Goal: Information Seeking & Learning: Learn about a topic

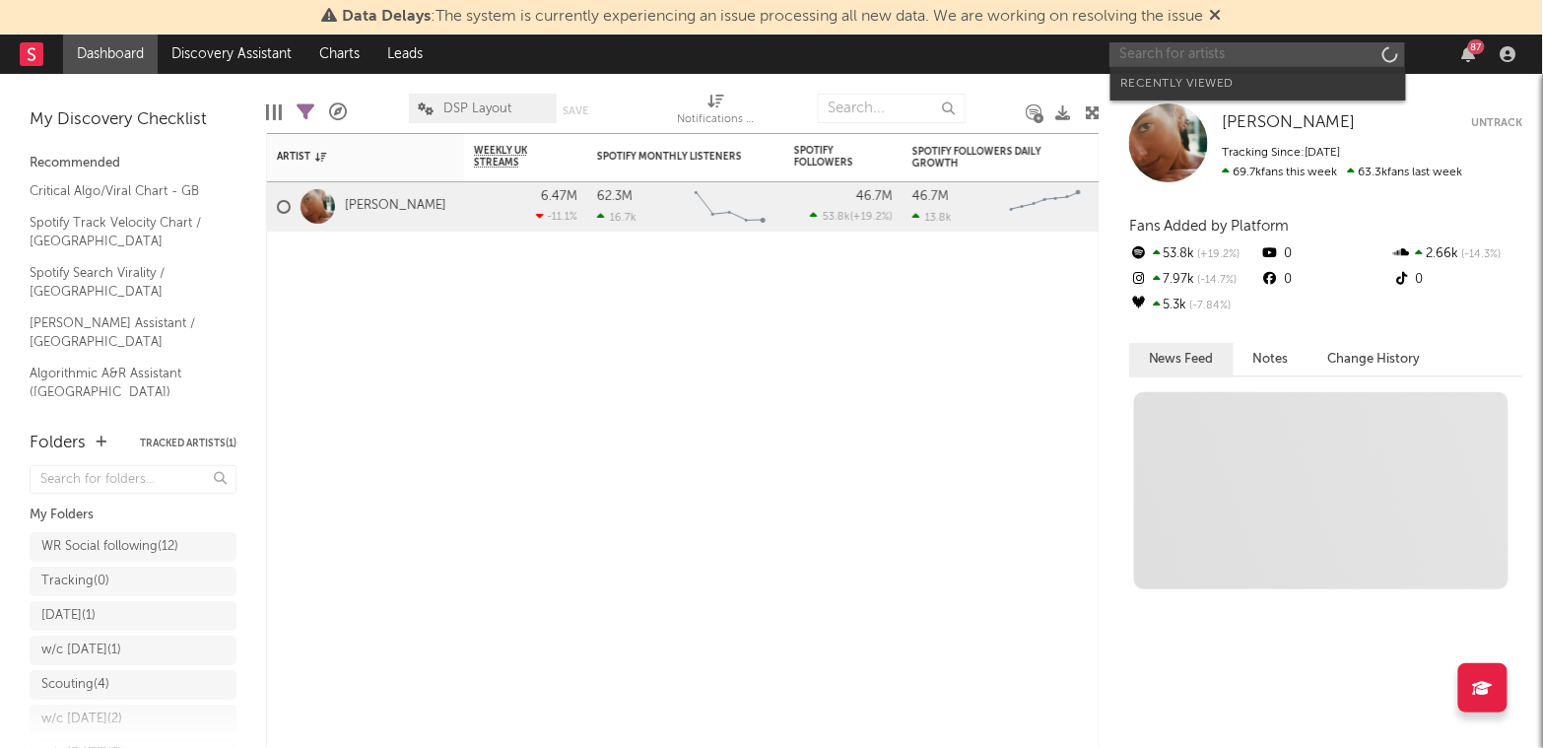
click at [1196, 55] on input "text" at bounding box center [1257, 54] width 296 height 25
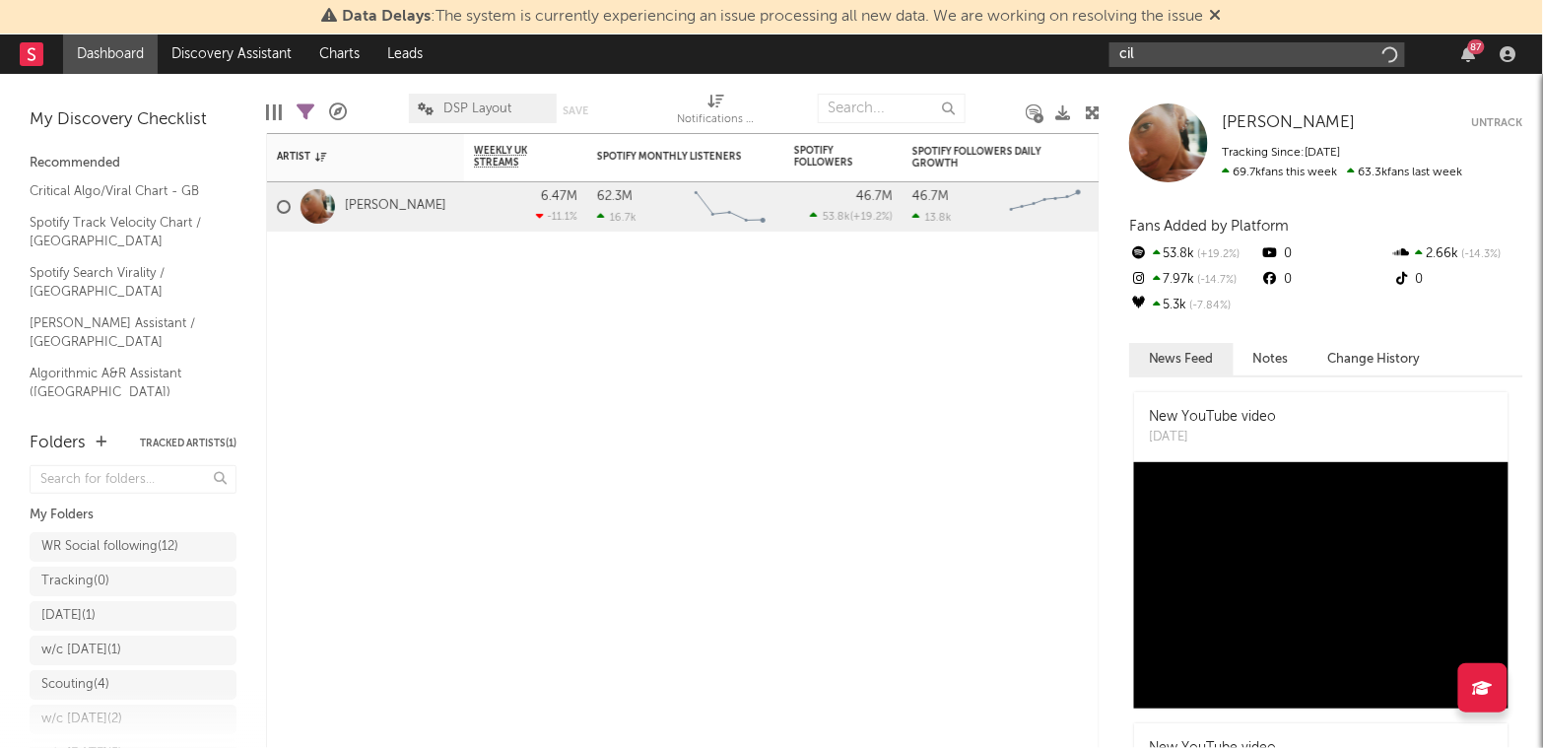
type input "cil"
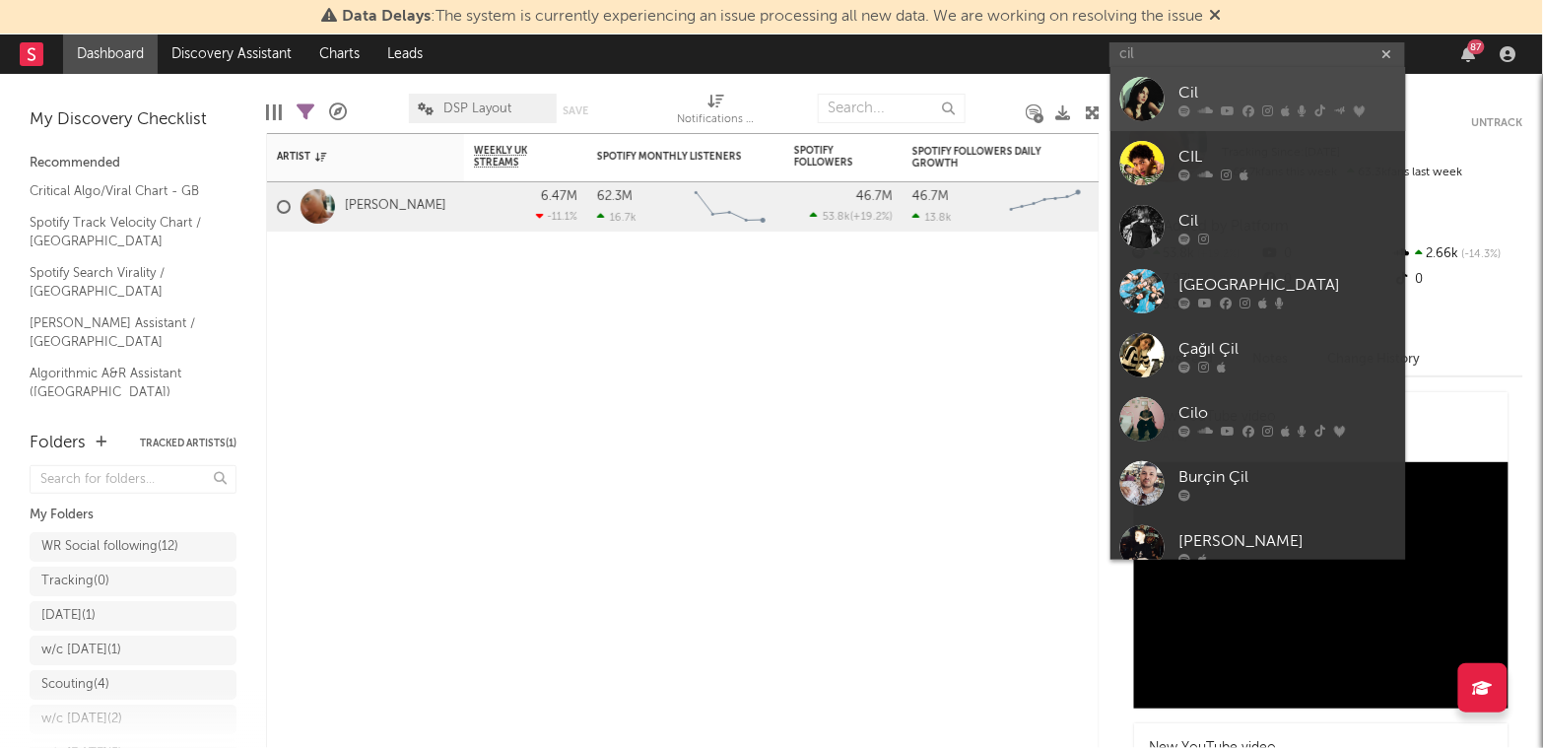
click at [1157, 108] on div at bounding box center [1142, 99] width 44 height 44
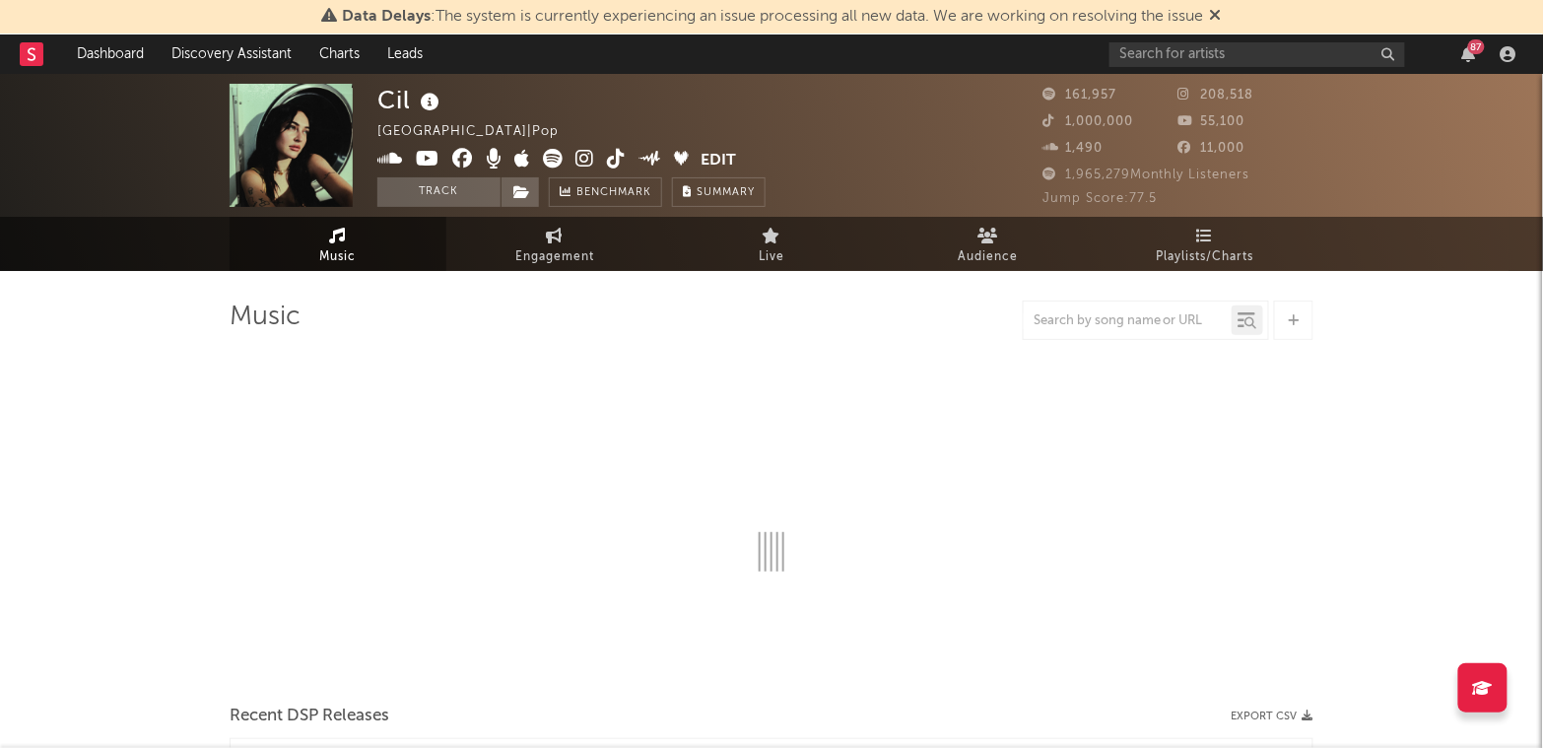
select select "6m"
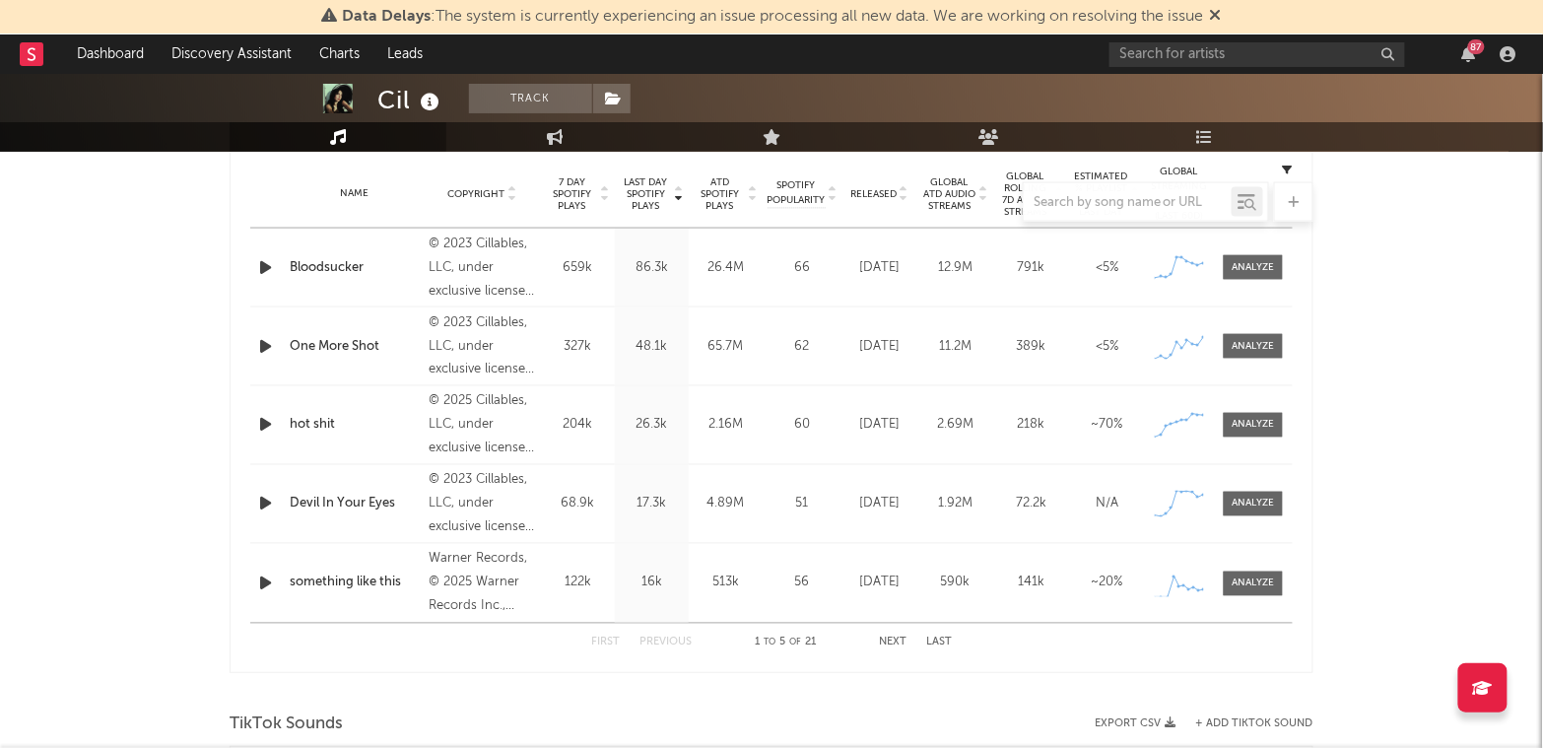
scroll to position [1224, 0]
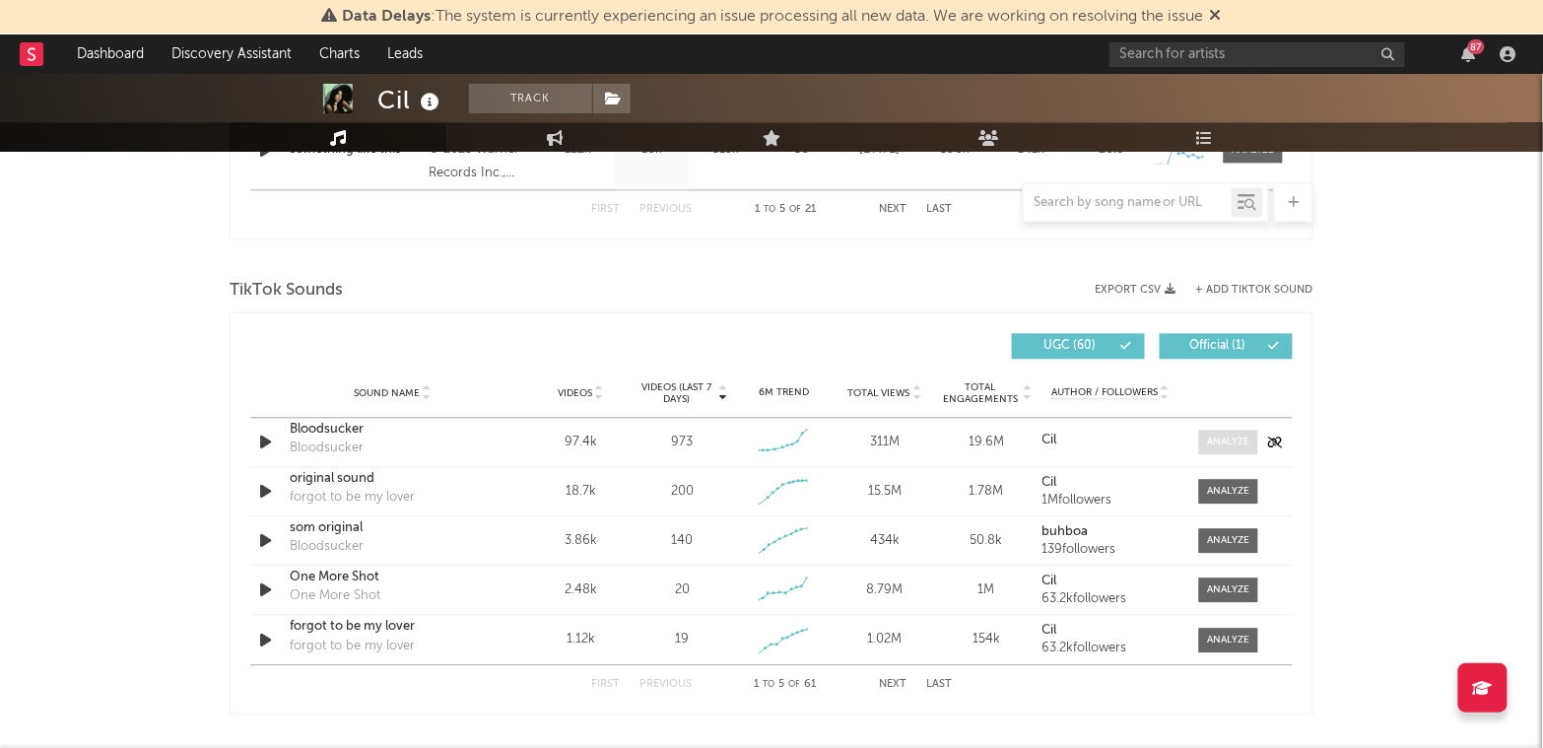
click at [1235, 438] on div at bounding box center [1229, 441] width 42 height 15
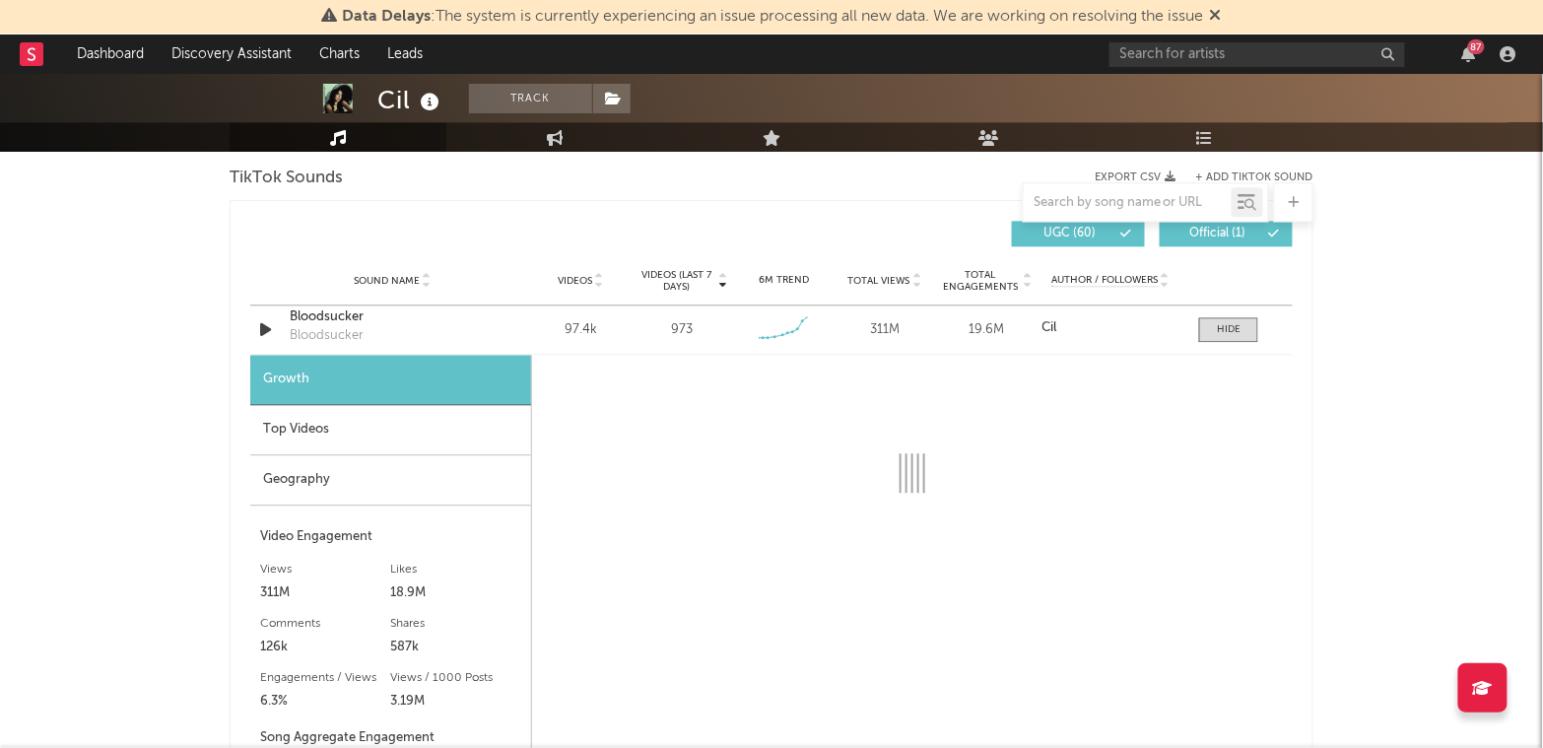
scroll to position [1449, 0]
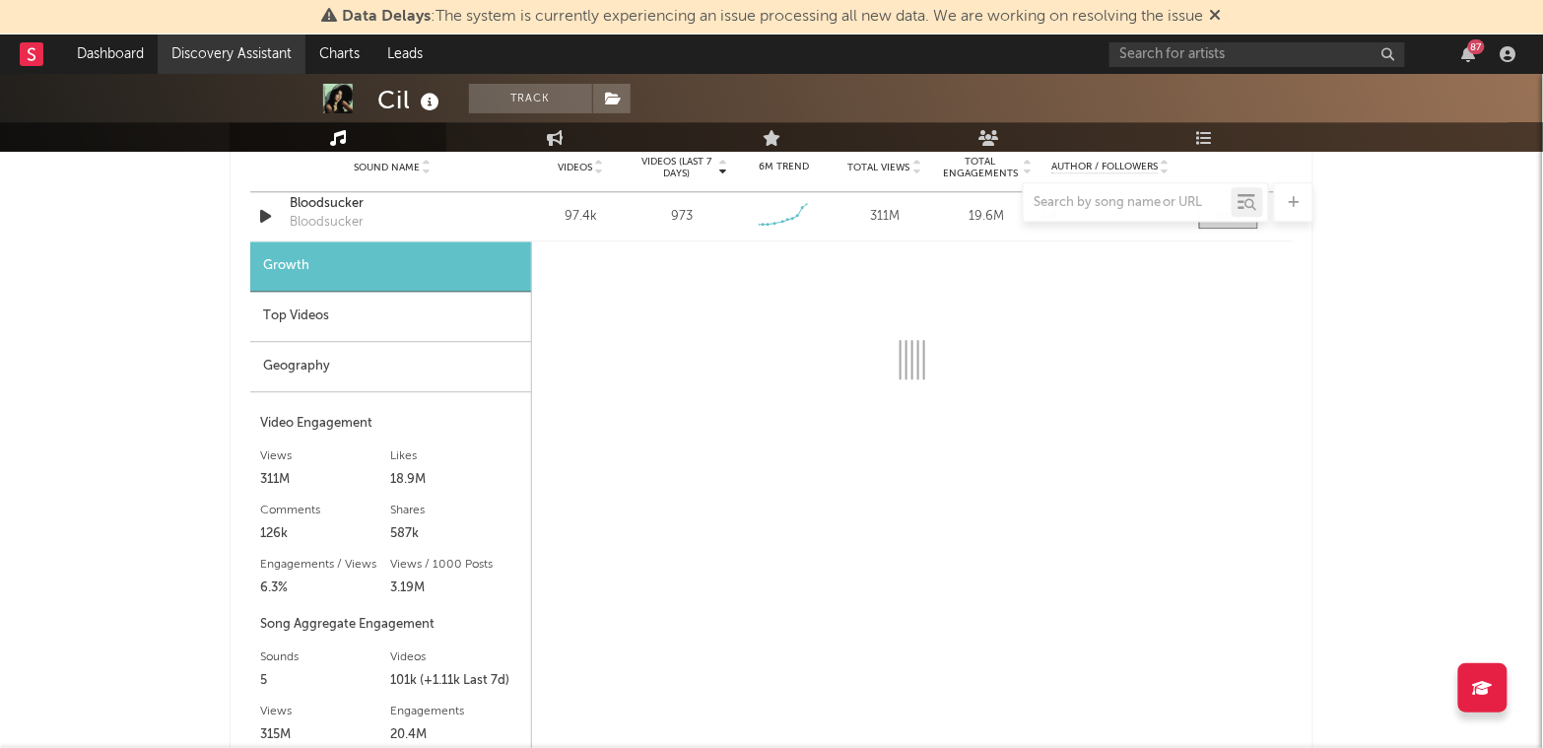
select select "6m"
